Goal: Contribute content

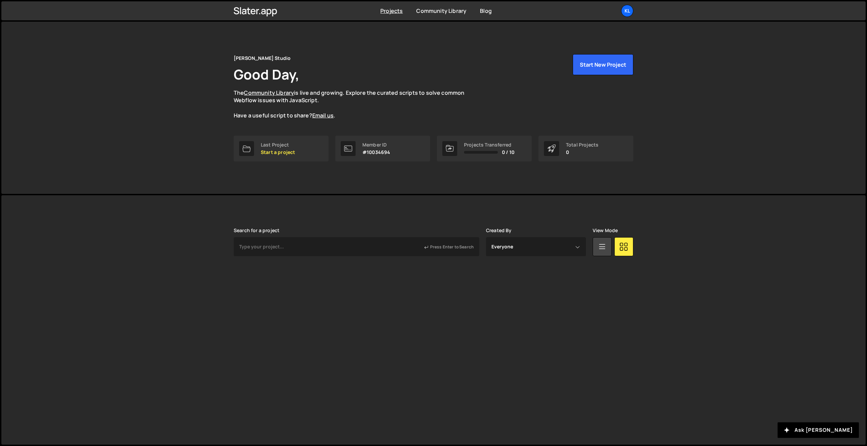
click at [338, 209] on div "Slater is designed for desktop use. Please use a larger screen to access the fu…" at bounding box center [433, 250] width 420 height 110
click at [291, 248] on input "text" at bounding box center [356, 246] width 245 height 19
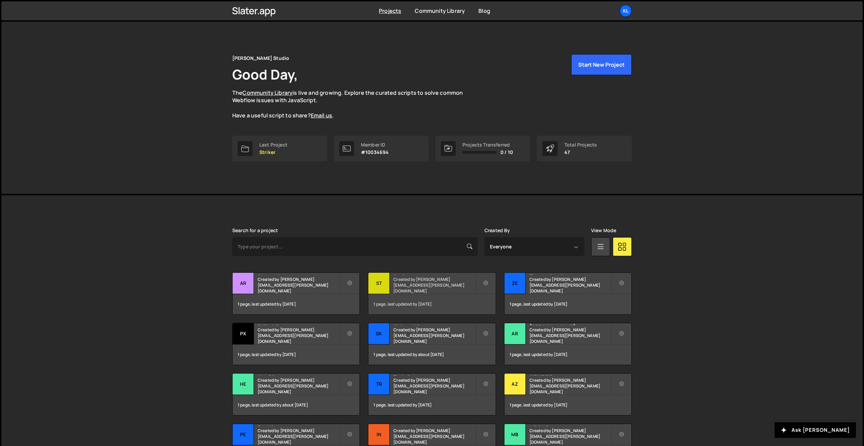
click at [426, 286] on small "Created by [PERSON_NAME][EMAIL_ADDRESS][PERSON_NAME][DOMAIN_NAME]" at bounding box center [434, 285] width 82 height 17
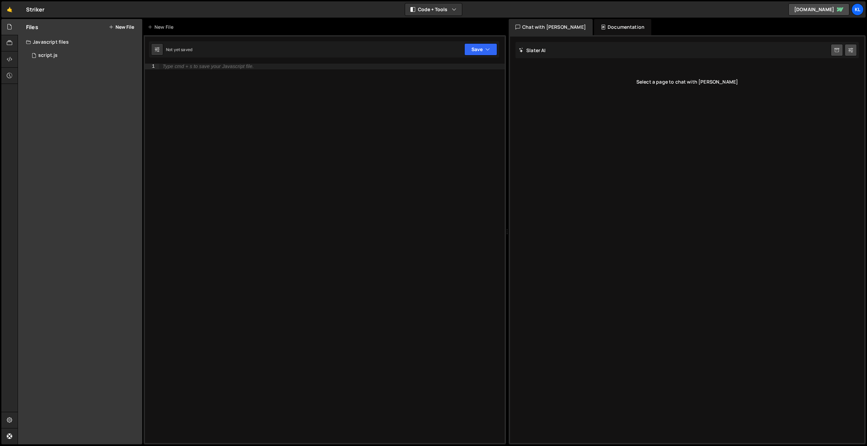
click at [210, 91] on div "Type cmd + s to save your Javascript file." at bounding box center [331, 259] width 345 height 391
click at [302, 118] on div "Type cmd + s to save your Javascript file." at bounding box center [331, 259] width 345 height 391
click at [106, 51] on div "1 script.js 0" at bounding box center [84, 56] width 116 height 14
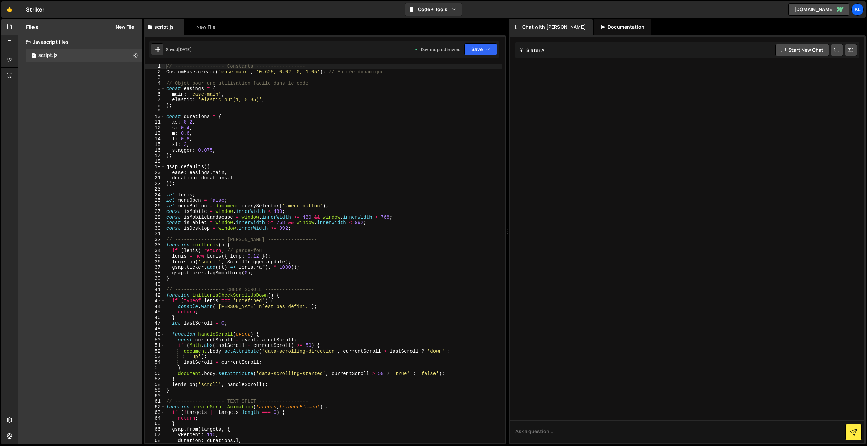
click at [238, 116] on div "// ----------------- Constants ----------------- CustomEase . create ( 'ease-ma…" at bounding box center [333, 259] width 337 height 391
type textarea "}"
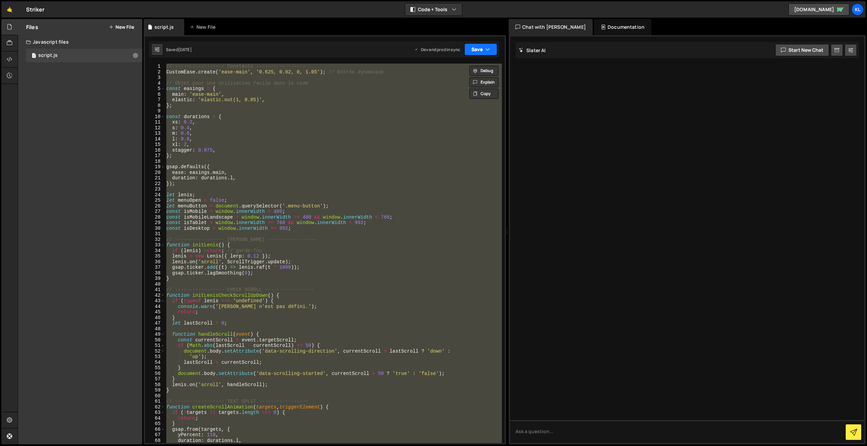
paste textarea
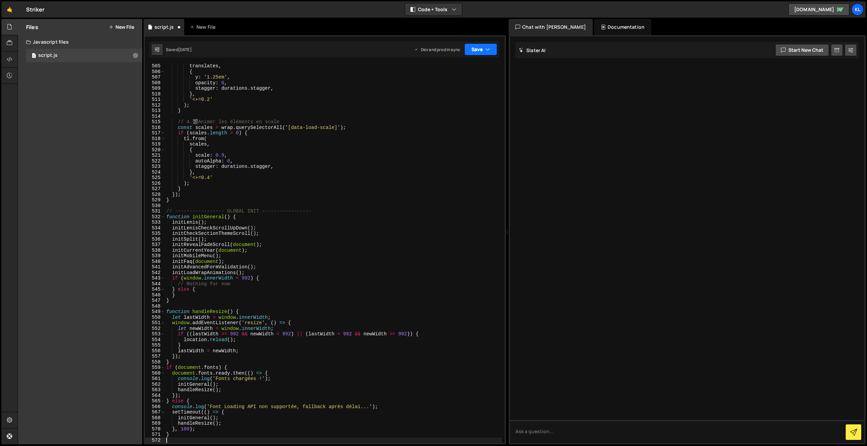
drag, startPoint x: 484, startPoint y: 47, endPoint x: 469, endPoint y: 62, distance: 20.8
click at [484, 47] on button "Save" at bounding box center [480, 49] width 33 height 12
click at [434, 93] on div "Saved 1 day ago" at bounding box center [458, 95] width 70 height 8
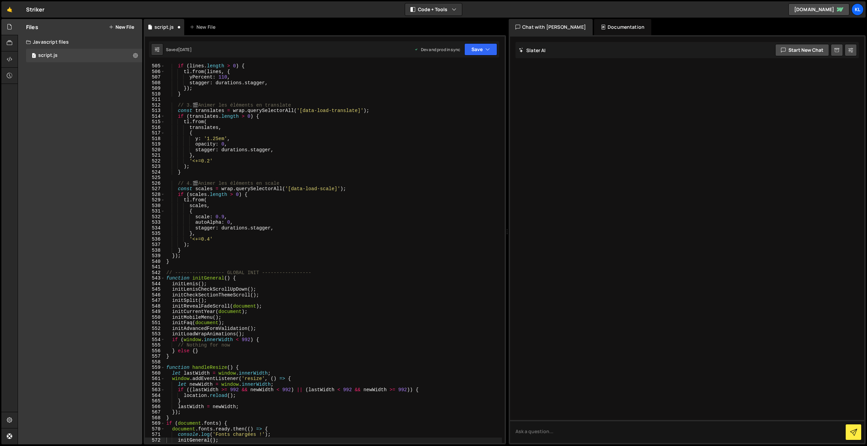
scroll to position [2816, 0]
click at [245, 113] on div "if ( lines . length > 0 ) { tl . from ( lines , { yPercent : 110 , stagger : du…" at bounding box center [333, 258] width 337 height 391
type textarea "}"
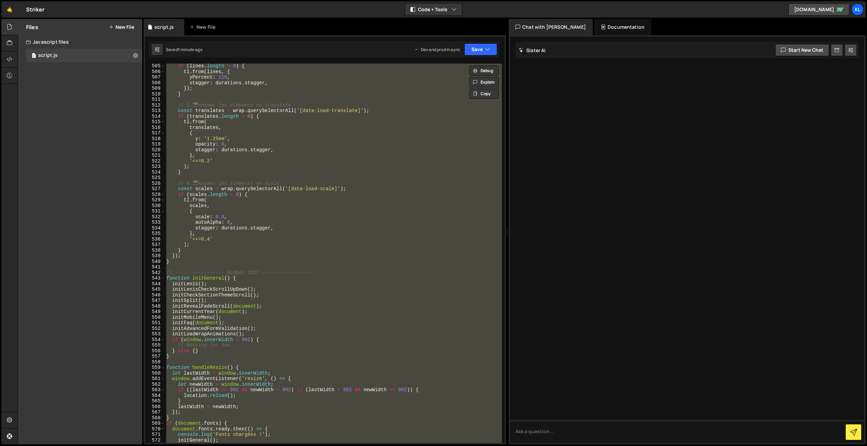
paste textarea
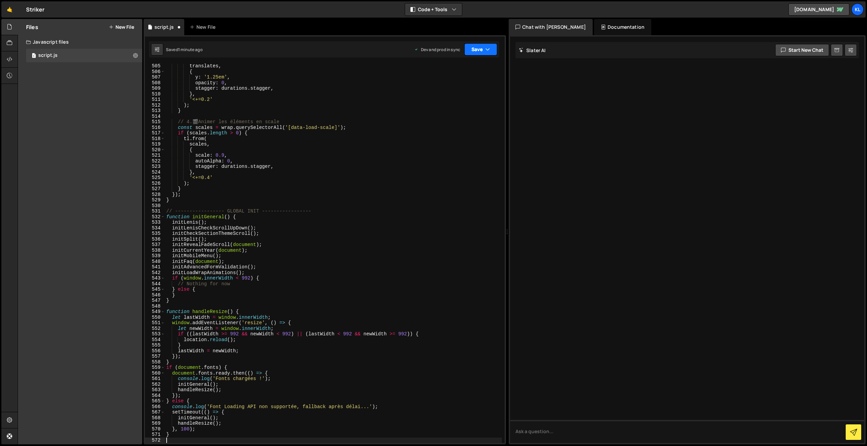
click at [483, 52] on button "Save" at bounding box center [480, 49] width 33 height 12
click at [446, 93] on div "1 minute ago" at bounding box center [446, 95] width 24 height 6
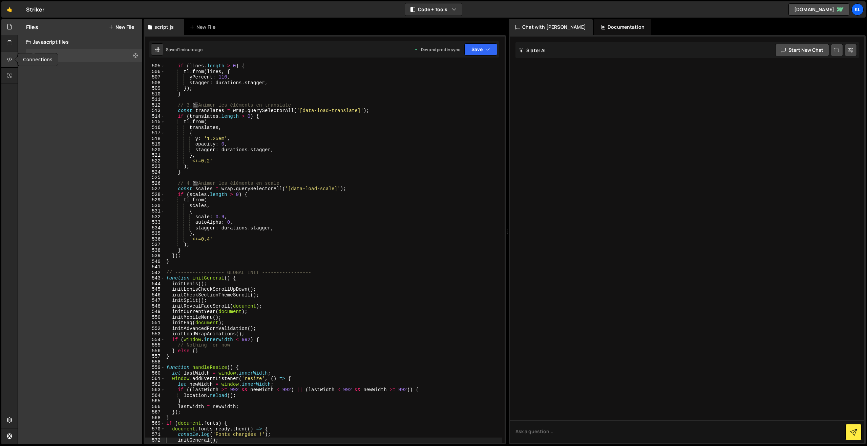
click at [14, 58] on div at bounding box center [9, 59] width 17 height 16
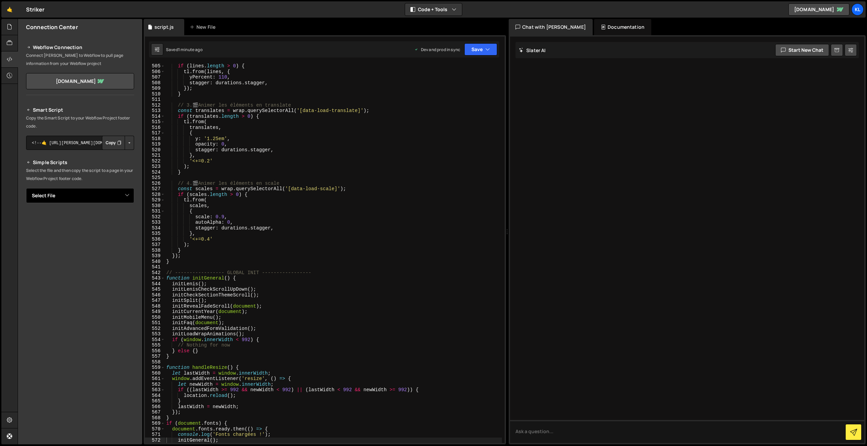
click at [120, 189] on select "Select File script.js" at bounding box center [80, 195] width 108 height 15
select select "45965"
click at [26, 188] on select "Select File script.js" at bounding box center [80, 195] width 108 height 15
click at [116, 220] on button "Copy" at bounding box center [113, 219] width 23 height 14
click at [266, 111] on div "if ( lines . length > 0 ) { tl . from ( lines , { yPercent : 110 , stagger : du…" at bounding box center [333, 258] width 337 height 391
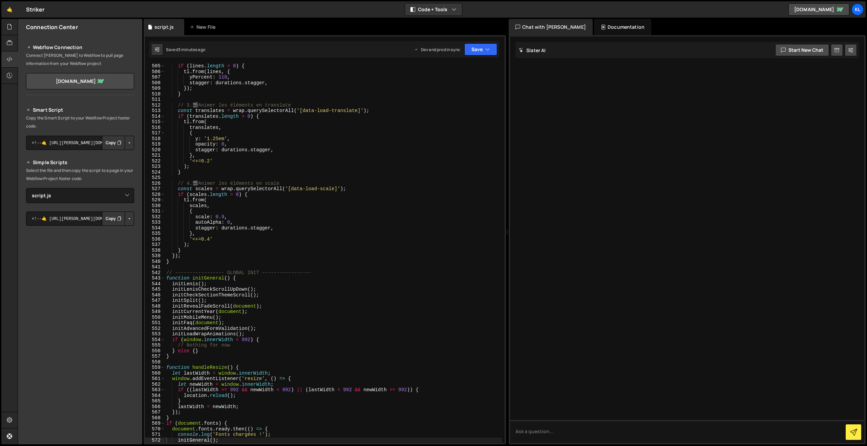
type textarea "}"
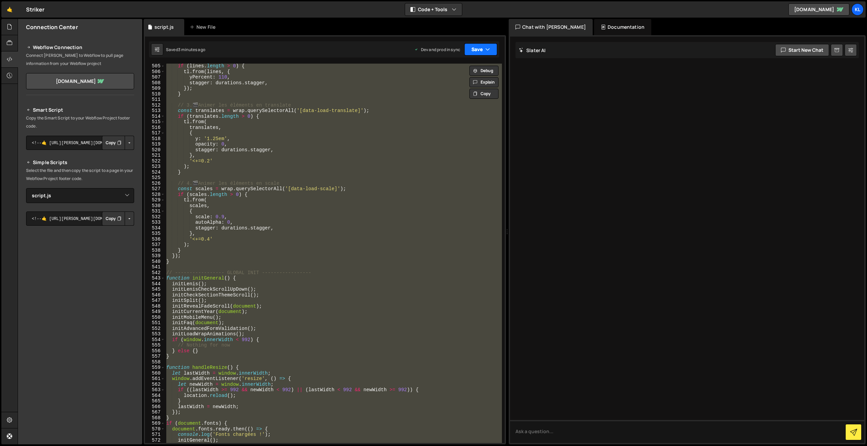
paste textarea
click at [480, 51] on button "Save" at bounding box center [480, 49] width 33 height 12
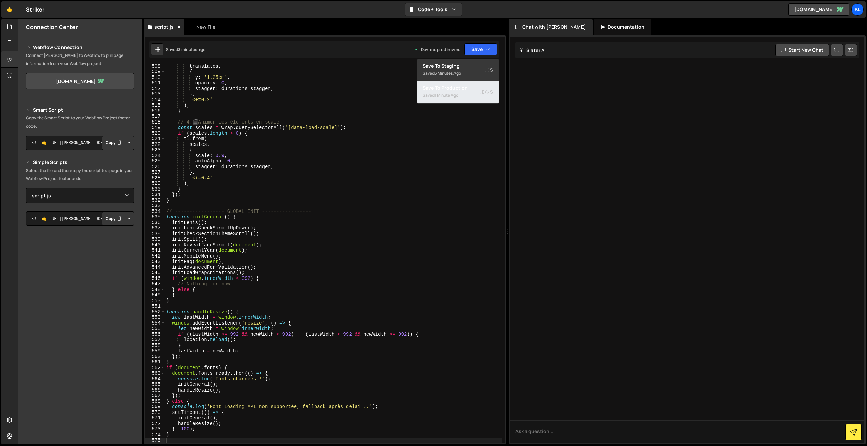
drag, startPoint x: 434, startPoint y: 91, endPoint x: 416, endPoint y: 76, distance: 23.3
click at [434, 92] on div "Saved 1 minute ago" at bounding box center [458, 95] width 70 height 8
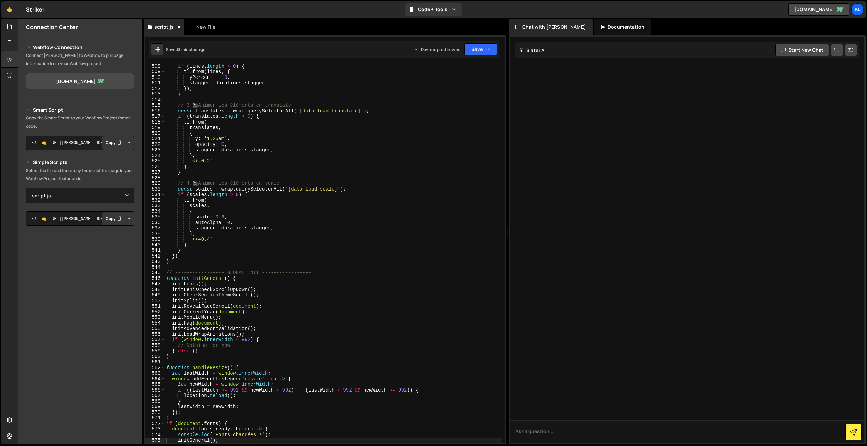
scroll to position [2833, 0]
